Goal: Navigation & Orientation: Go to known website

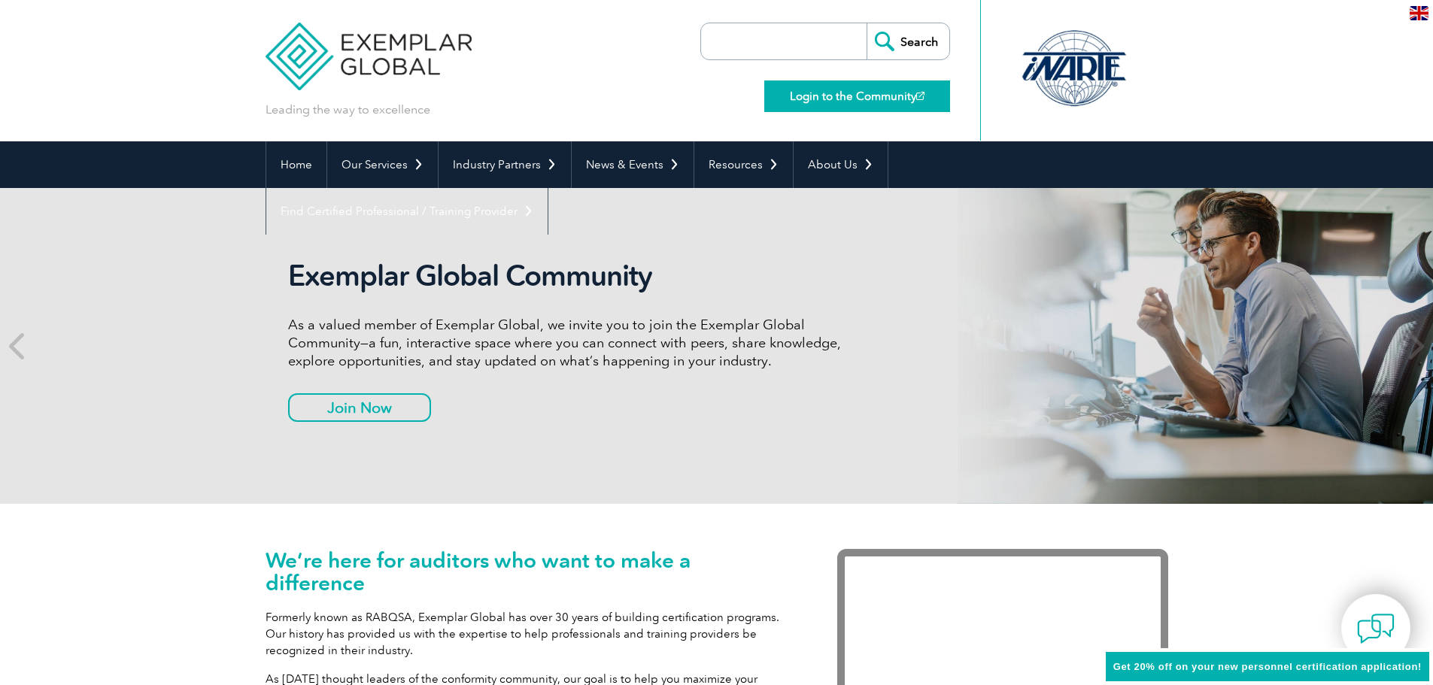
click at [868, 94] on link "Login to the Community" at bounding box center [857, 96] width 186 height 32
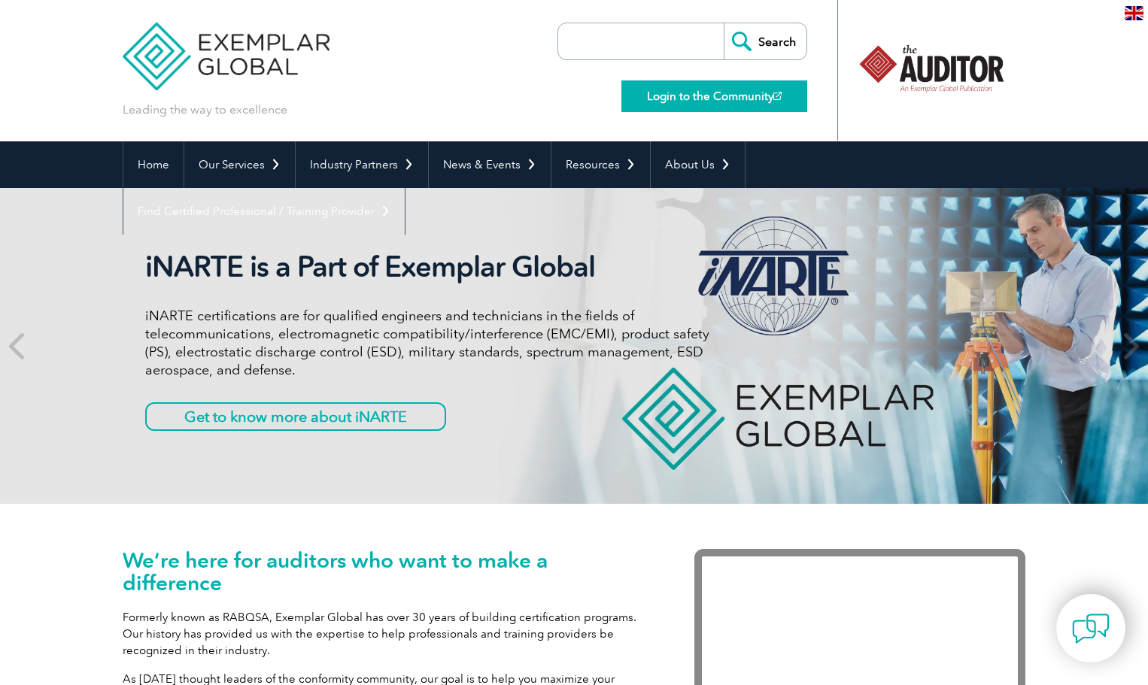
click at [668, 97] on link "Login to the Community" at bounding box center [714, 96] width 186 height 32
